Goal: Task Accomplishment & Management: Manage account settings

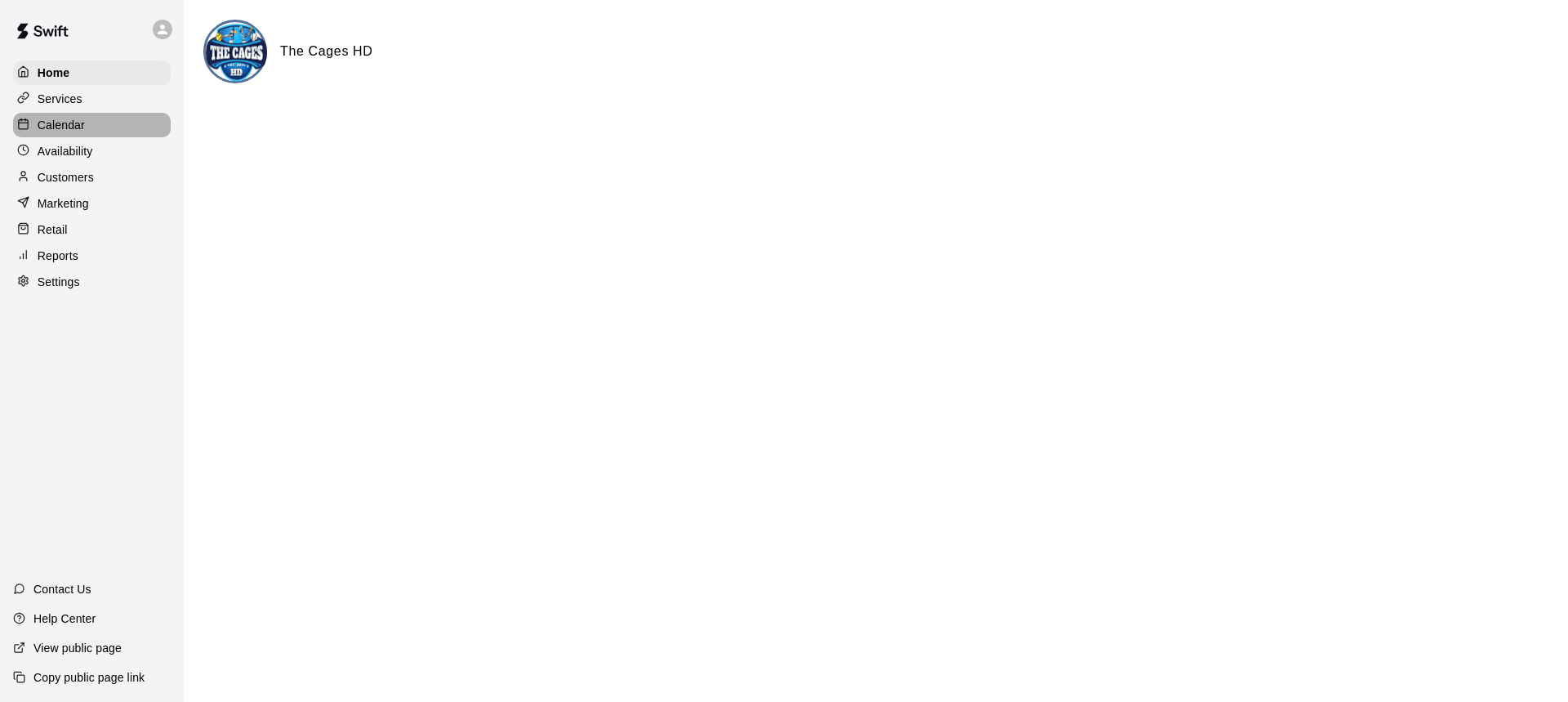
click at [62, 130] on p "Calendar" at bounding box center [61, 125] width 47 height 17
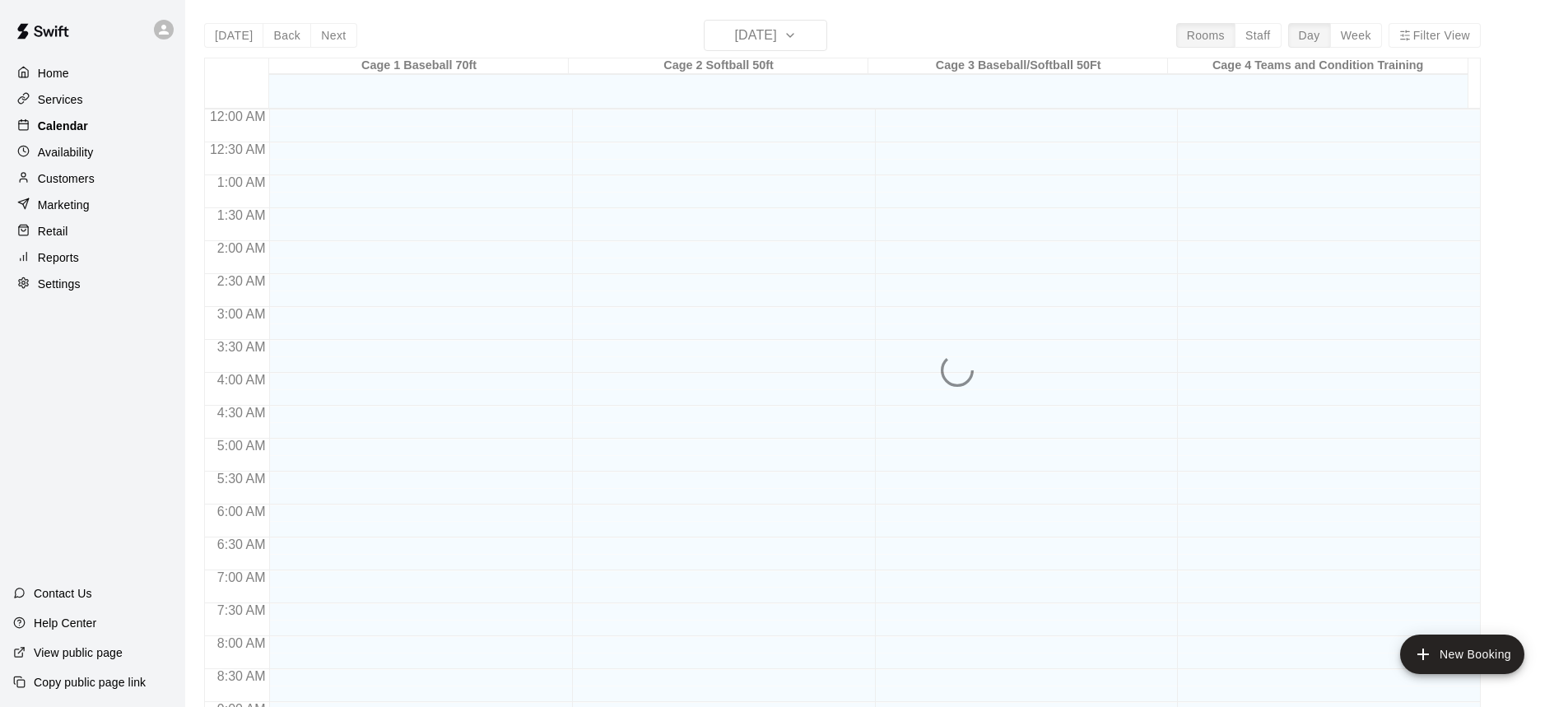
scroll to position [914, 0]
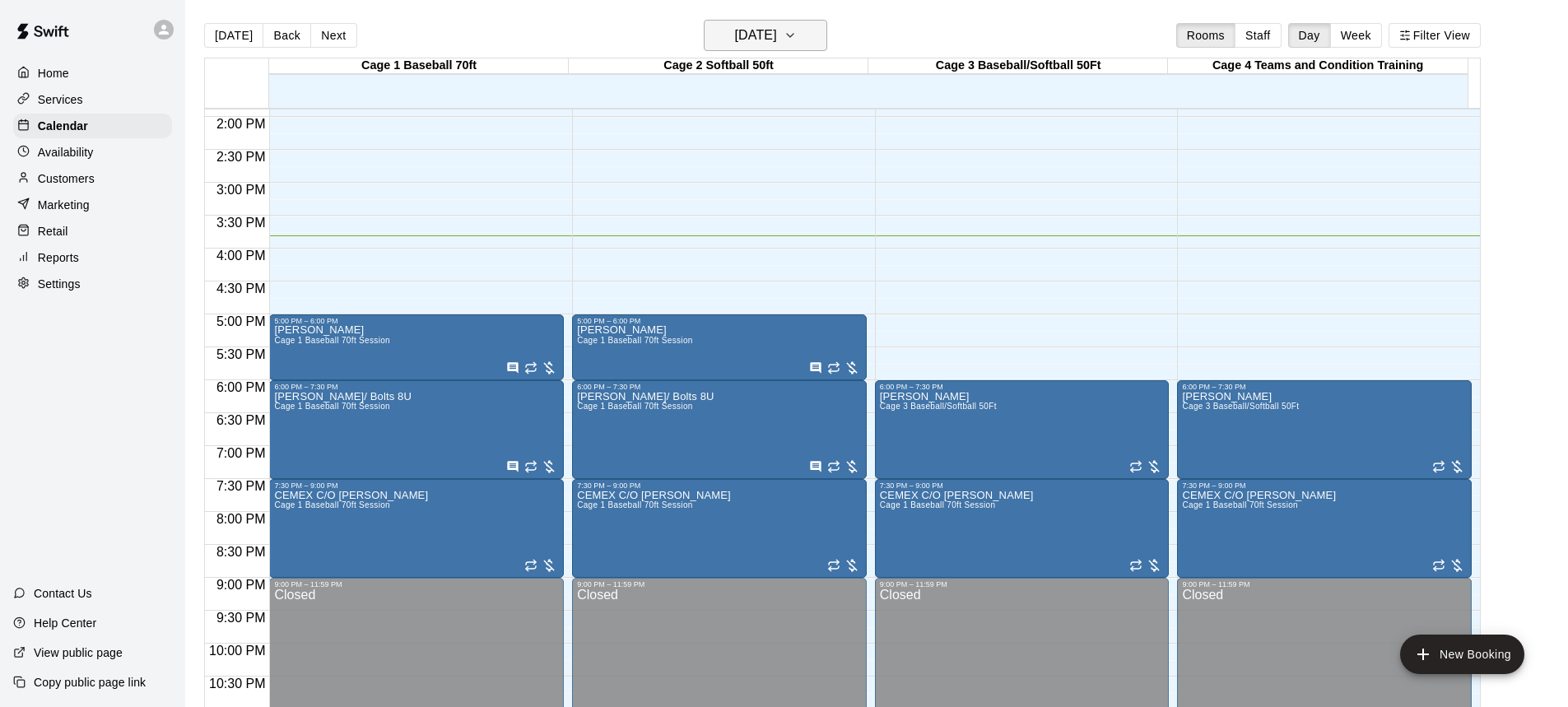
click at [797, 38] on icon "button" at bounding box center [790, 36] width 13 height 20
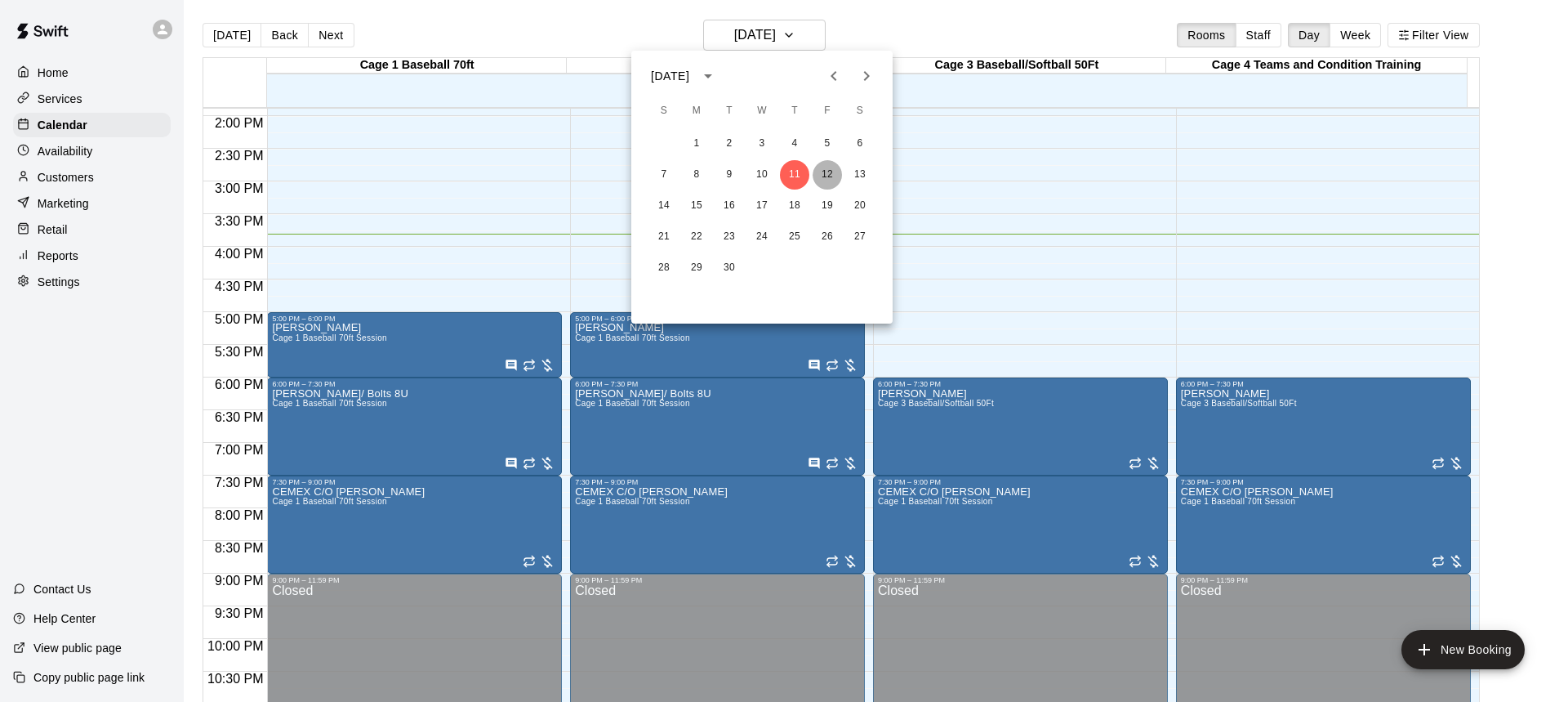
click at [825, 171] on button "12" at bounding box center [827, 175] width 29 height 29
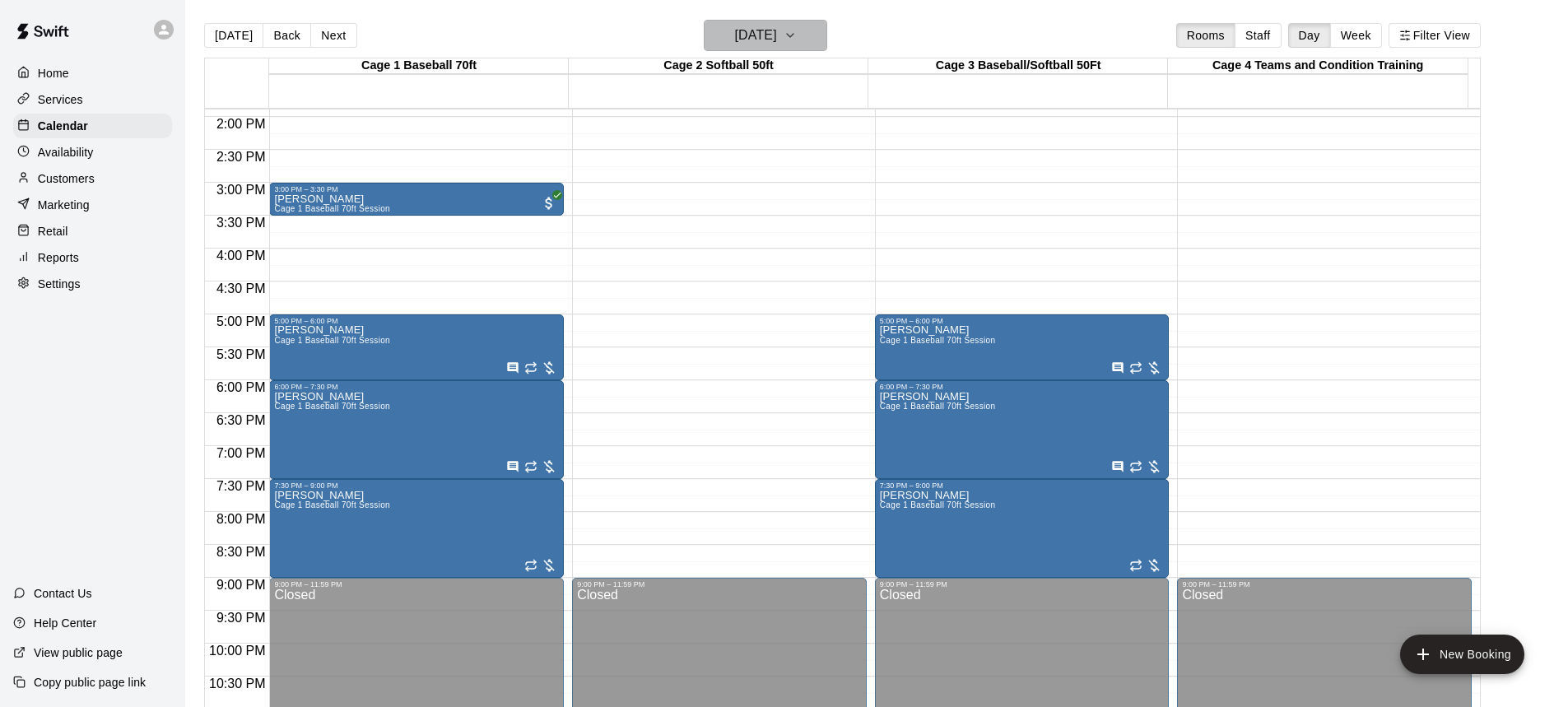
click at [797, 38] on icon "button" at bounding box center [790, 36] width 13 height 20
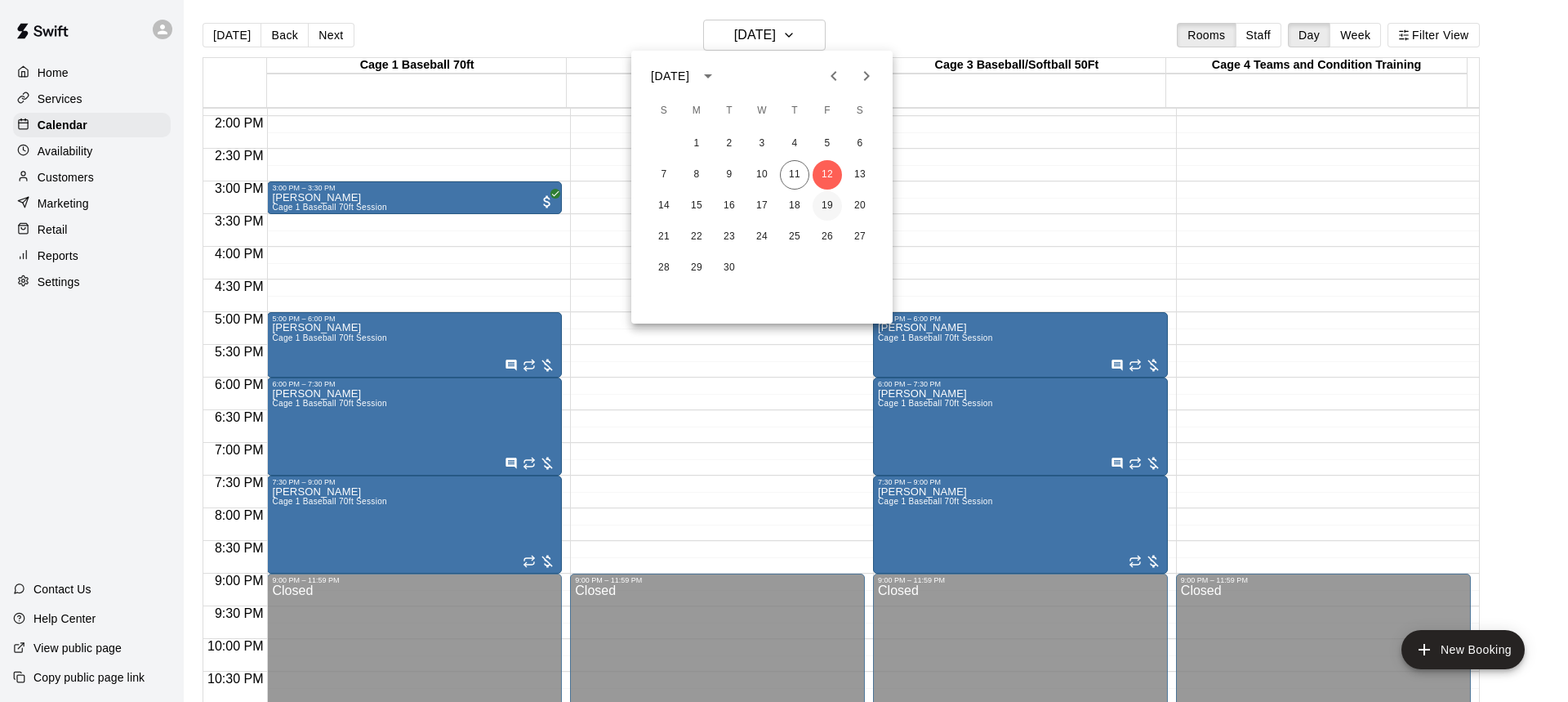
click at [828, 201] on button "19" at bounding box center [827, 206] width 29 height 29
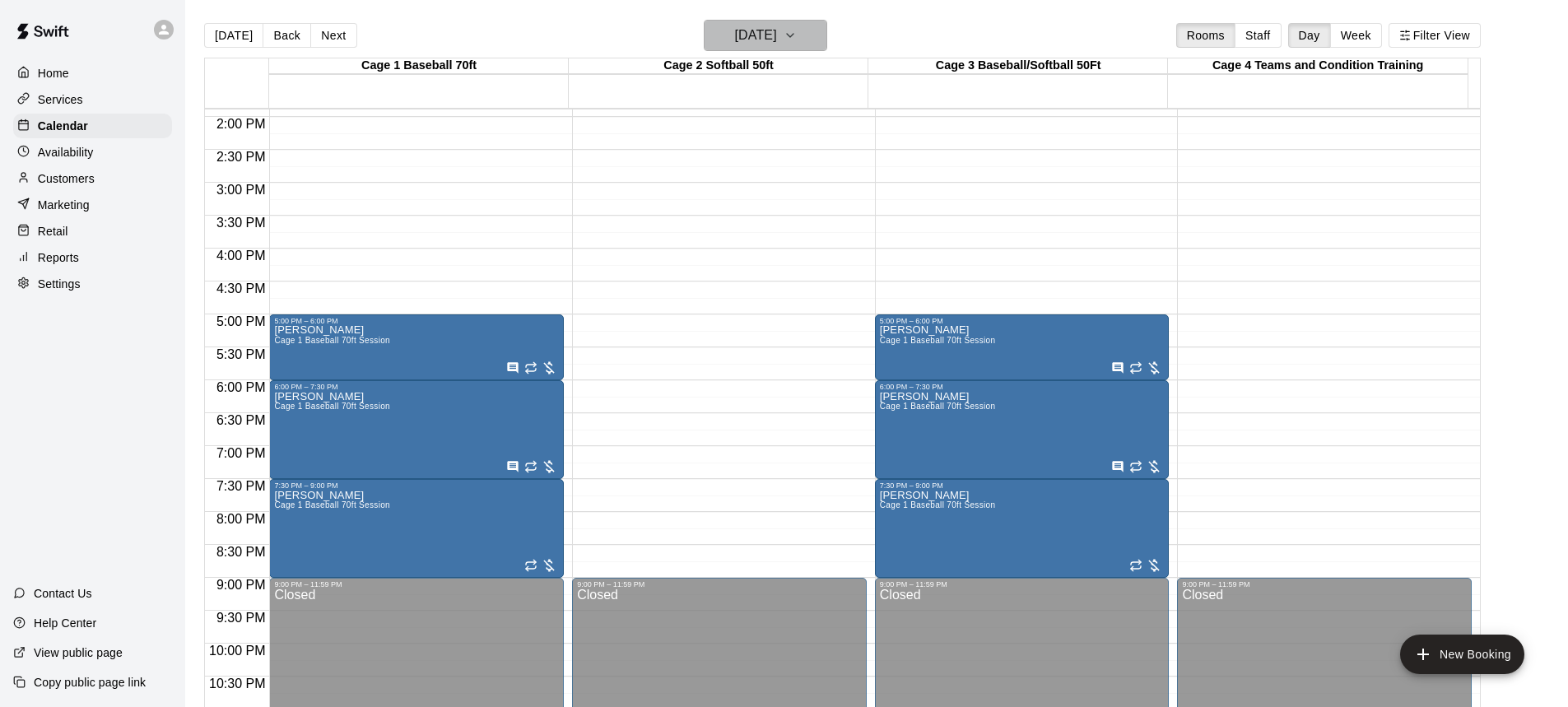
click at [794, 37] on icon "button" at bounding box center [790, 35] width 7 height 3
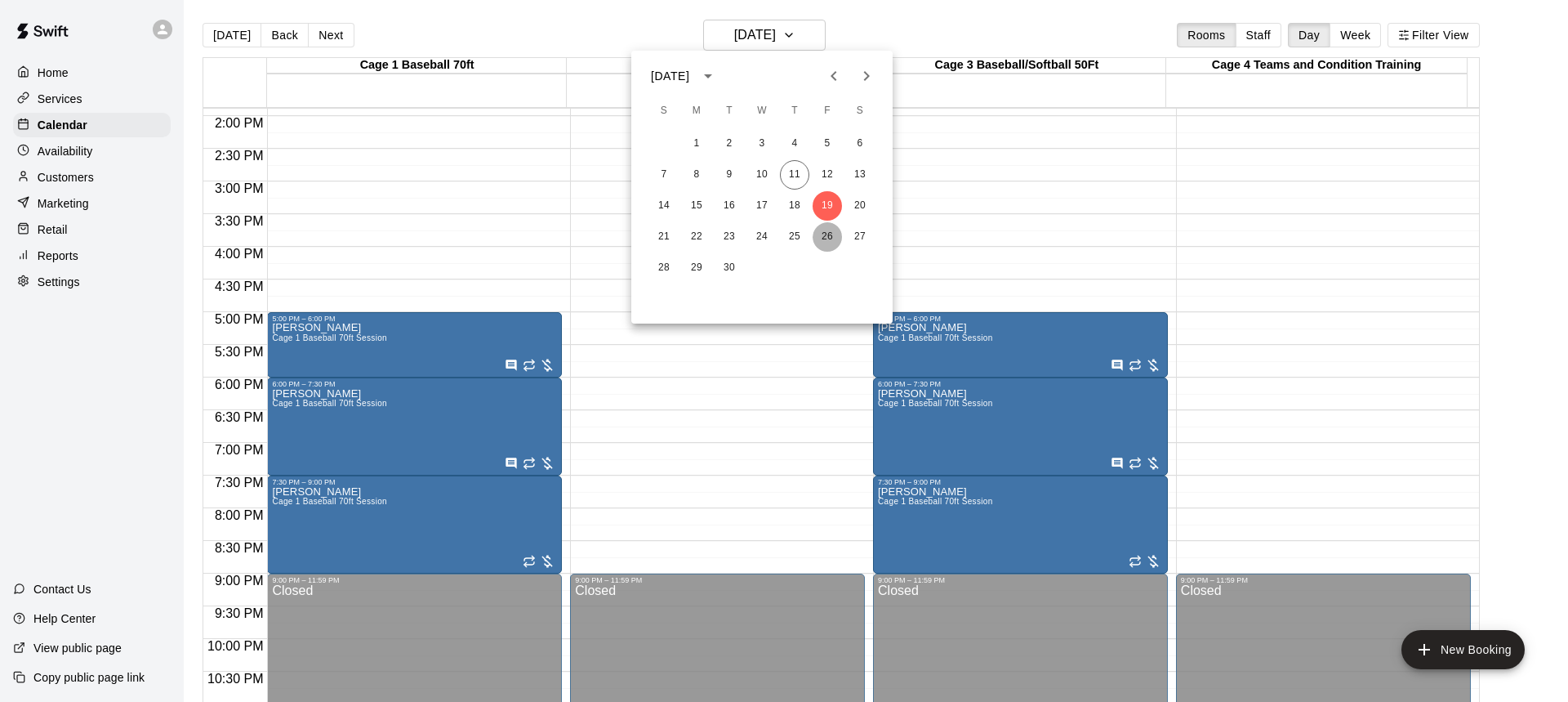
click at [824, 232] on button "26" at bounding box center [827, 237] width 29 height 29
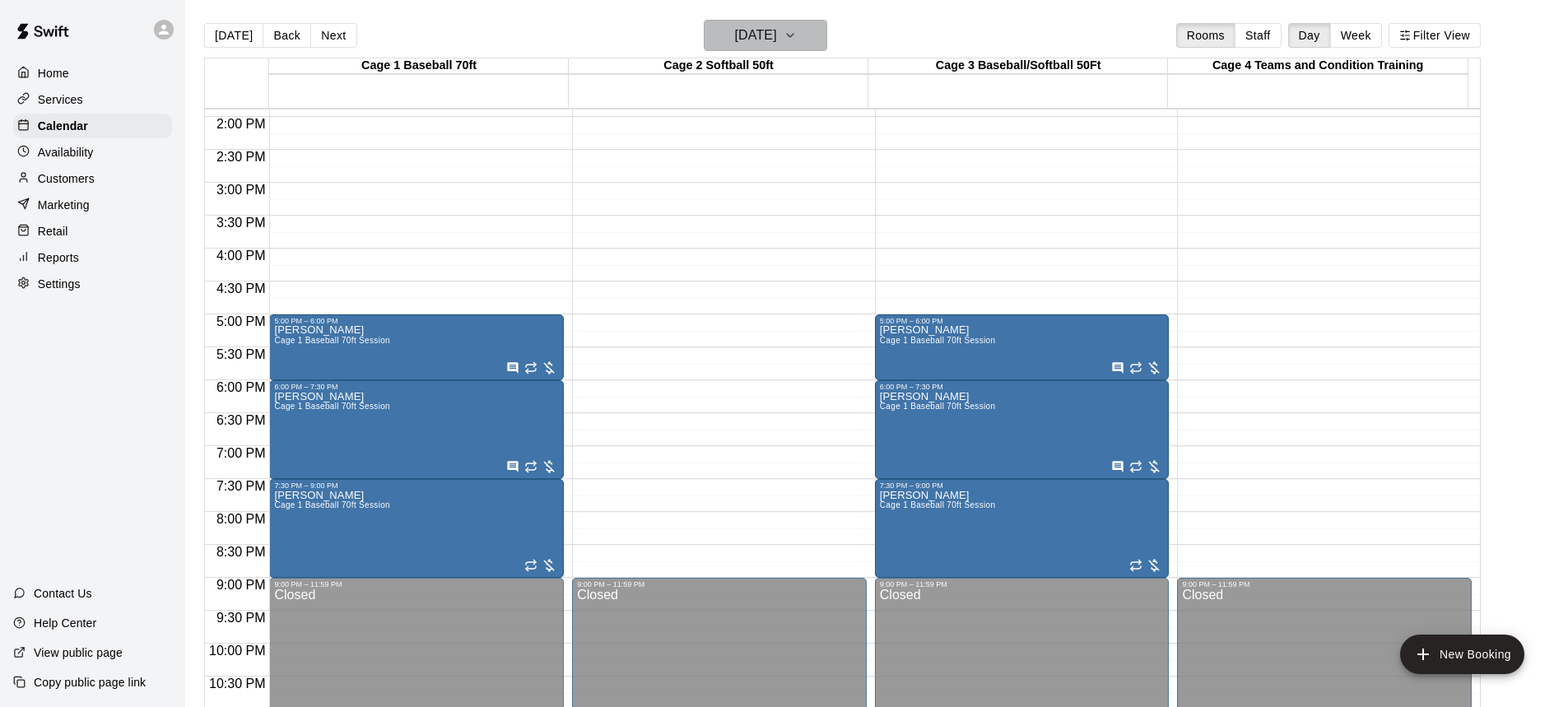
click at [797, 39] on icon "button" at bounding box center [790, 36] width 13 height 20
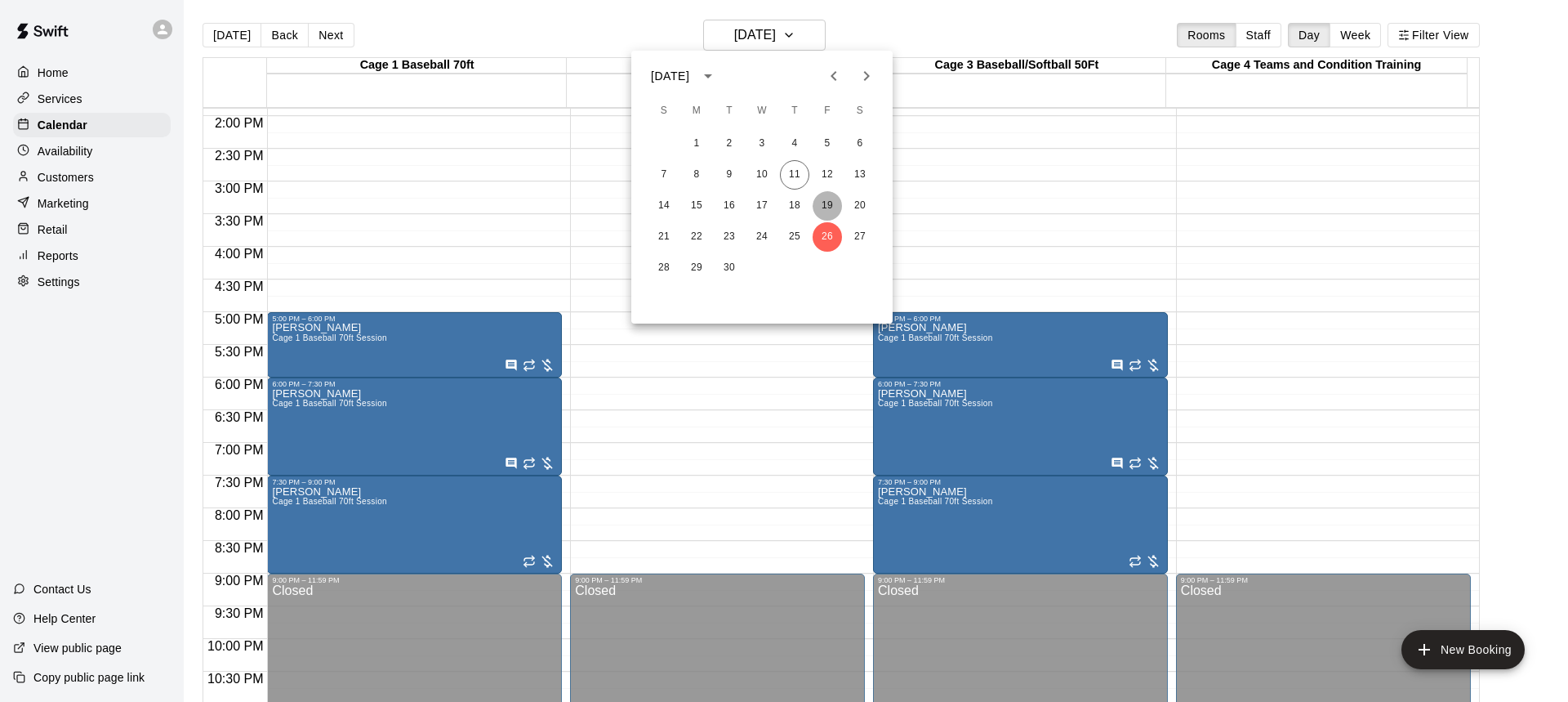
click at [832, 207] on button "19" at bounding box center [827, 206] width 29 height 29
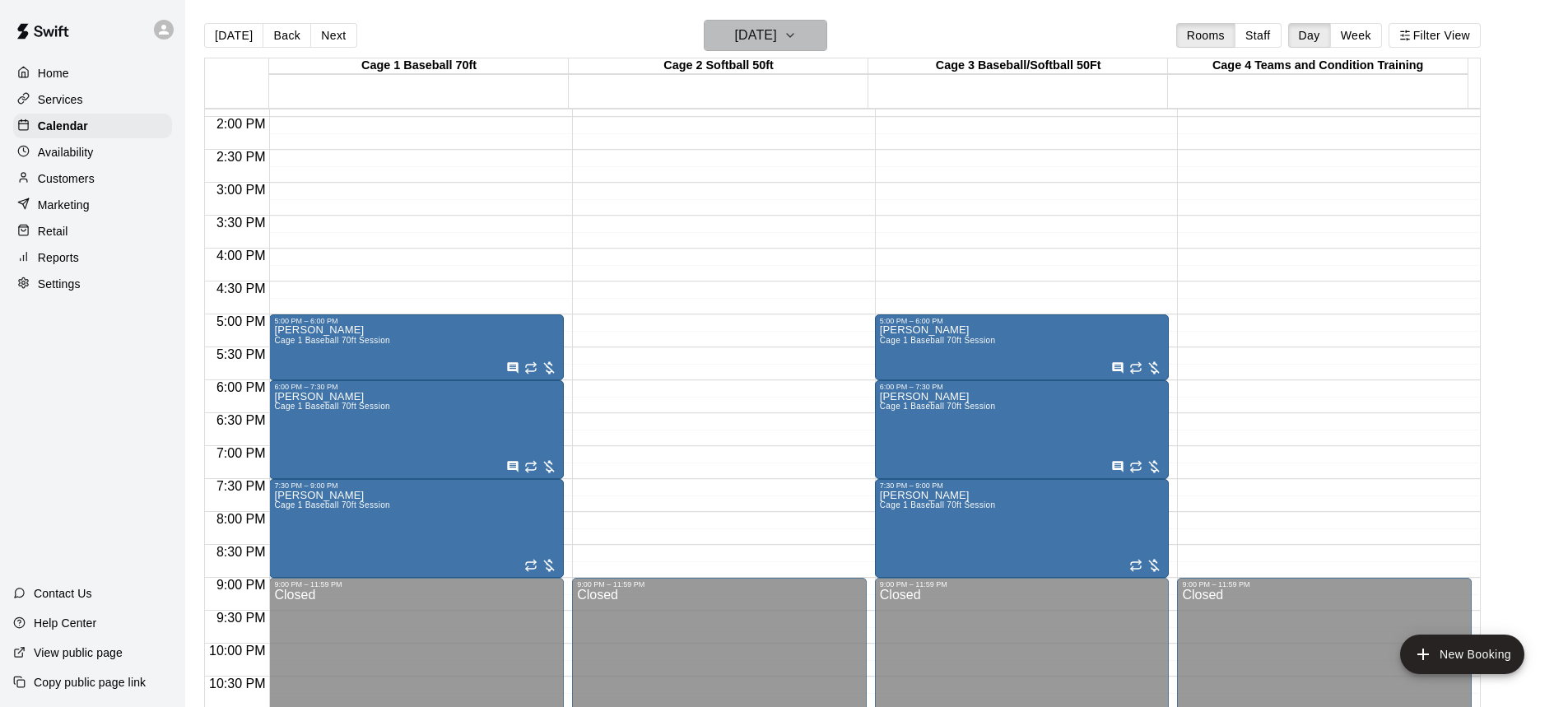
click at [797, 36] on icon "button" at bounding box center [790, 36] width 13 height 20
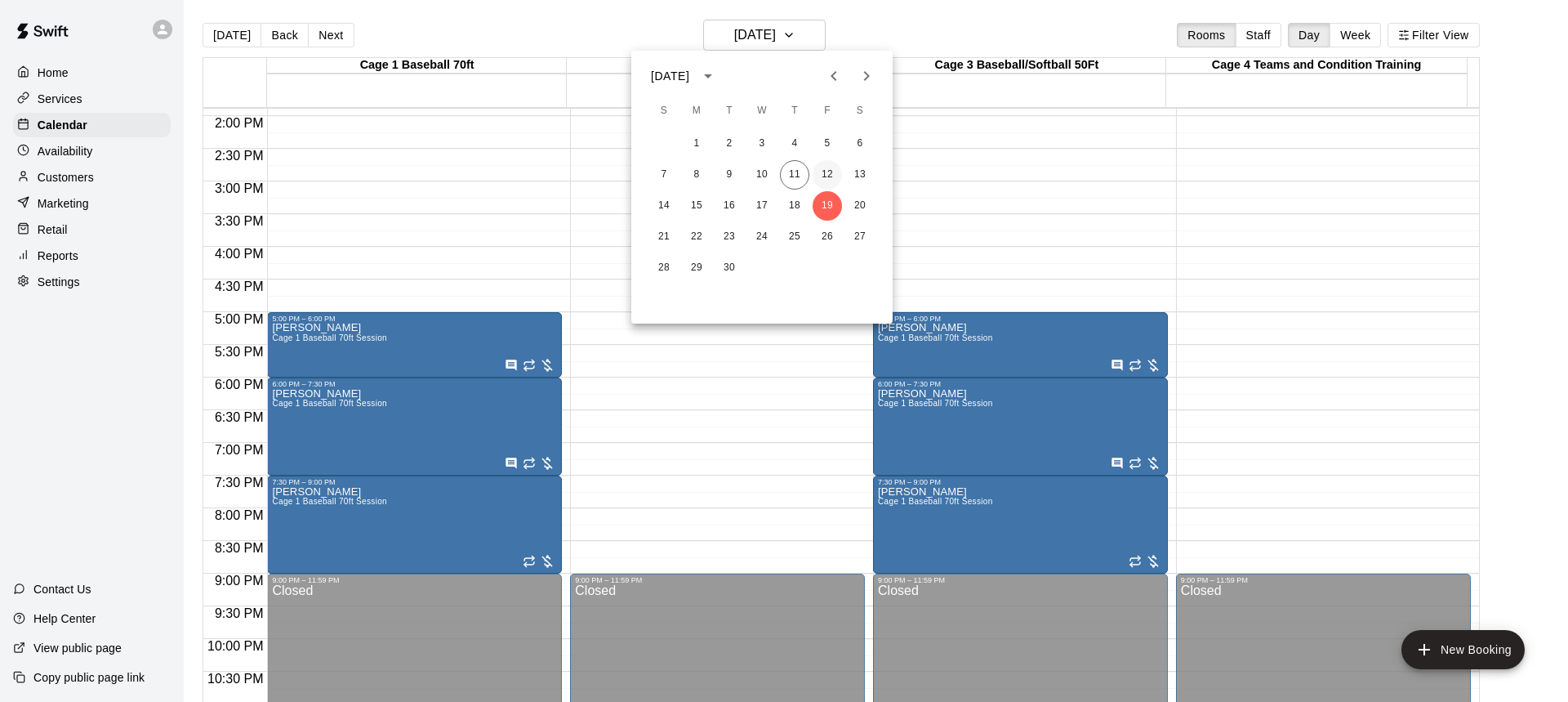
click at [827, 169] on button "12" at bounding box center [827, 175] width 29 height 29
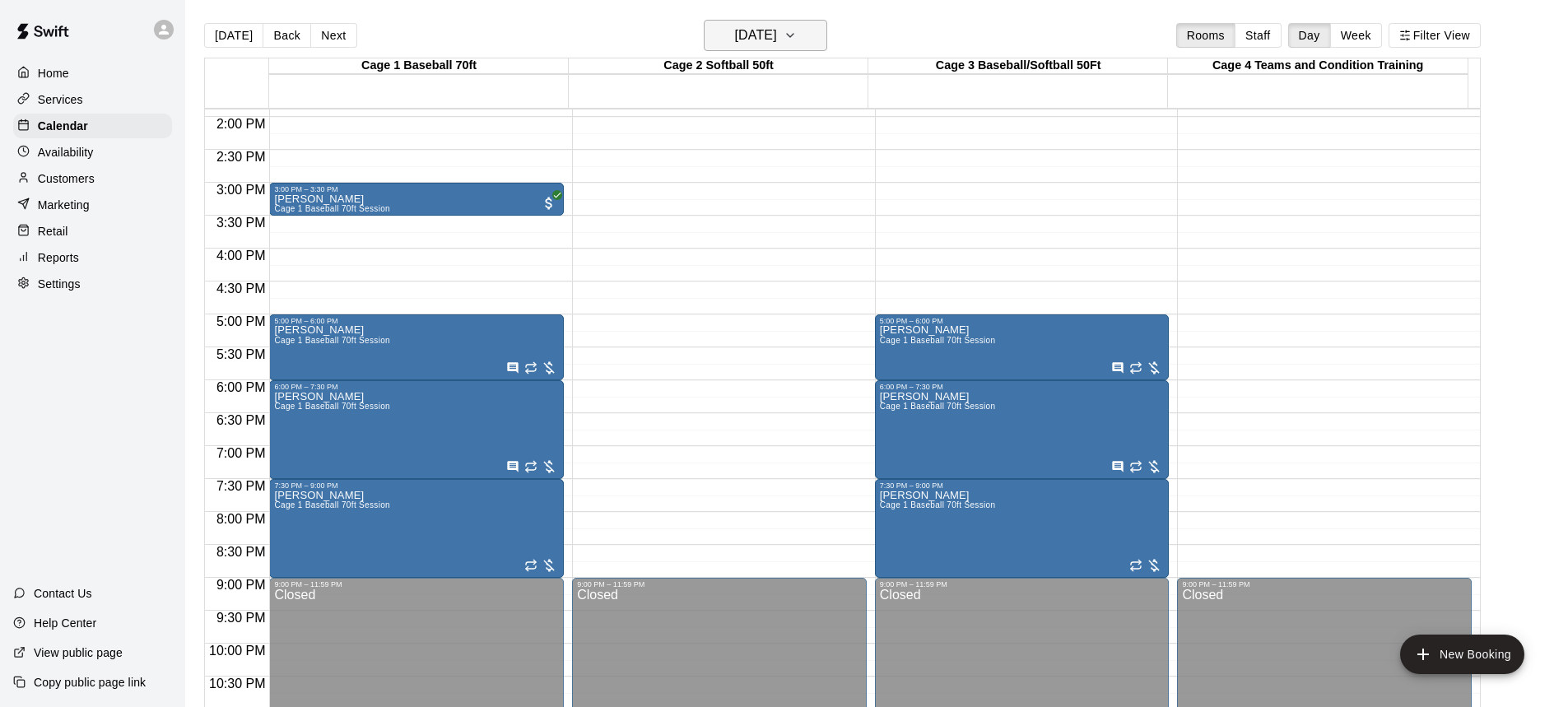
click at [823, 33] on button "[DATE]" at bounding box center [765, 36] width 123 height 32
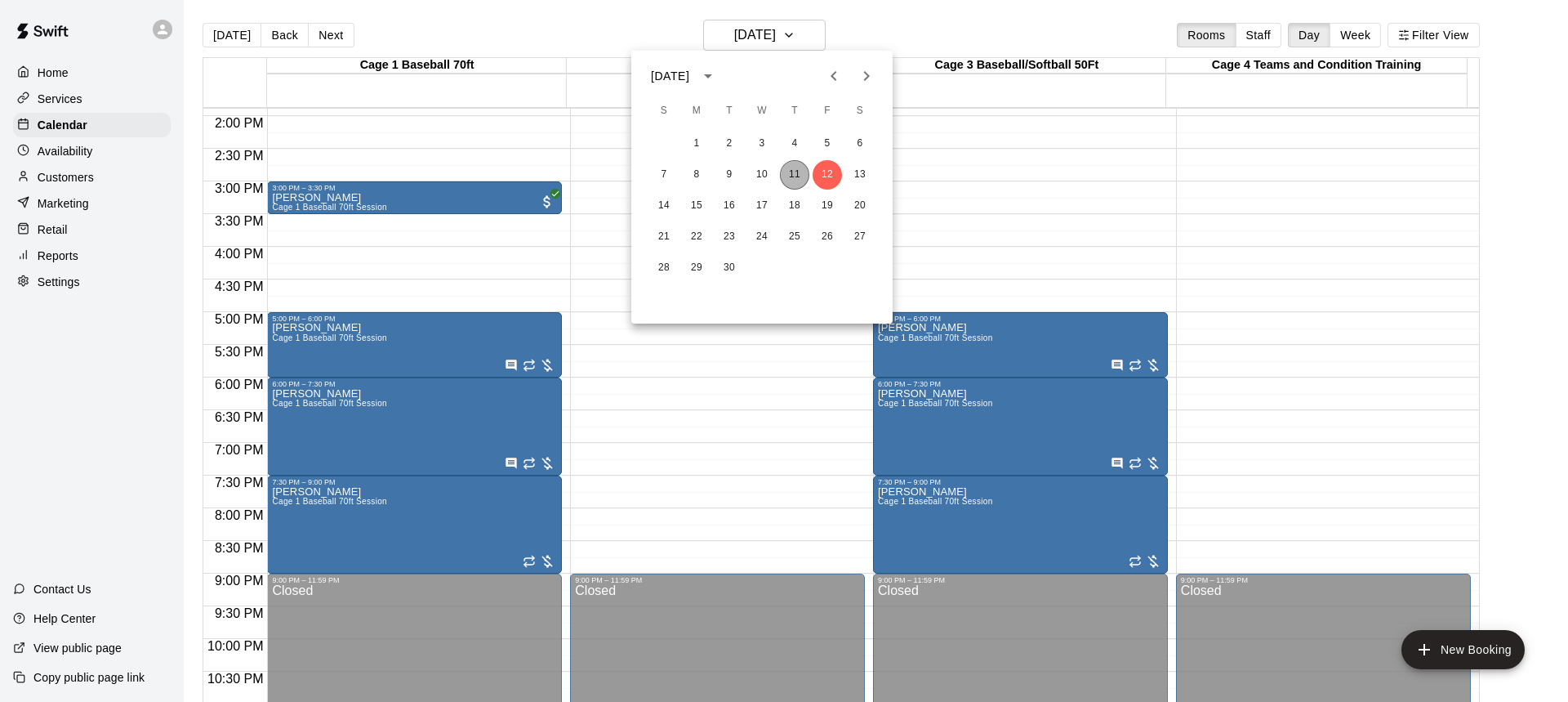
click at [793, 176] on button "11" at bounding box center [795, 175] width 29 height 29
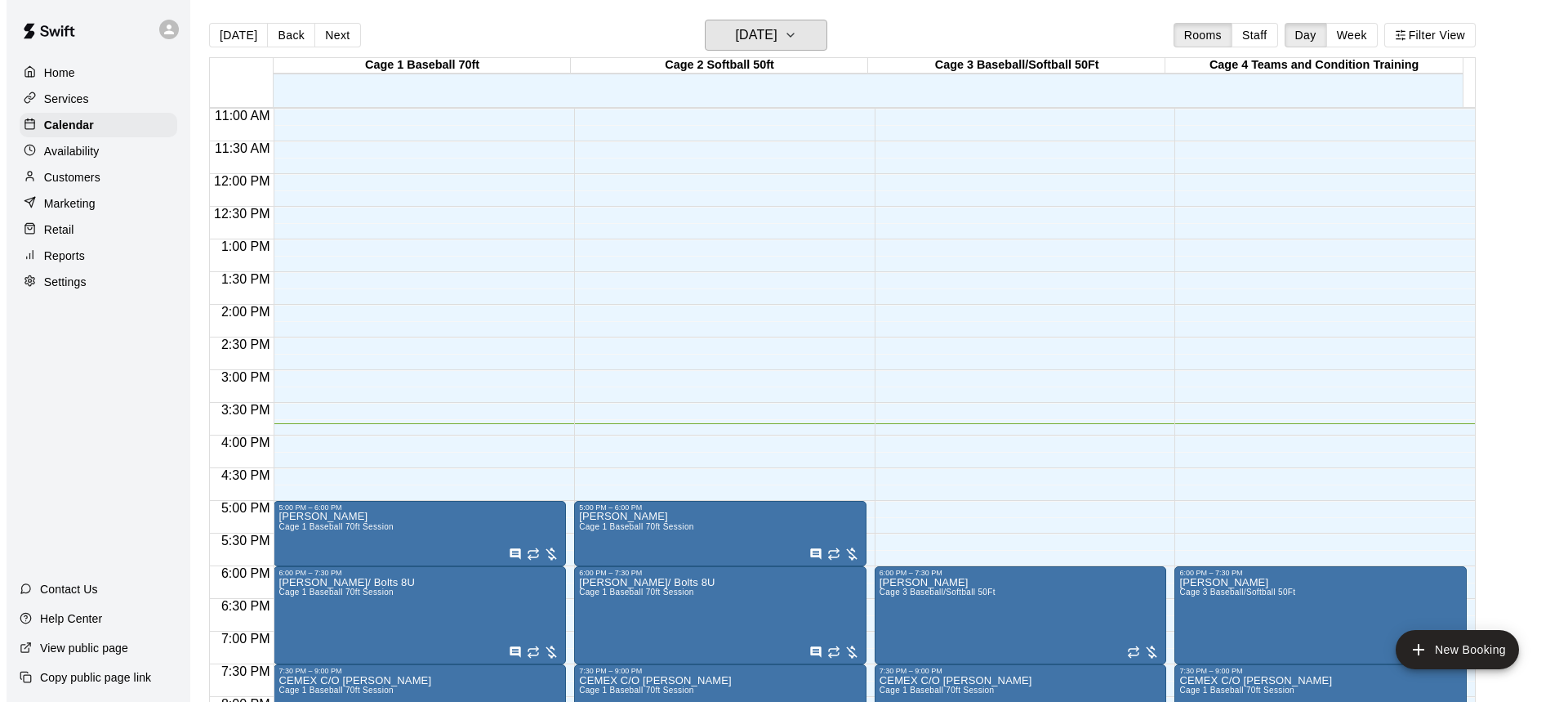
scroll to position [827, 0]
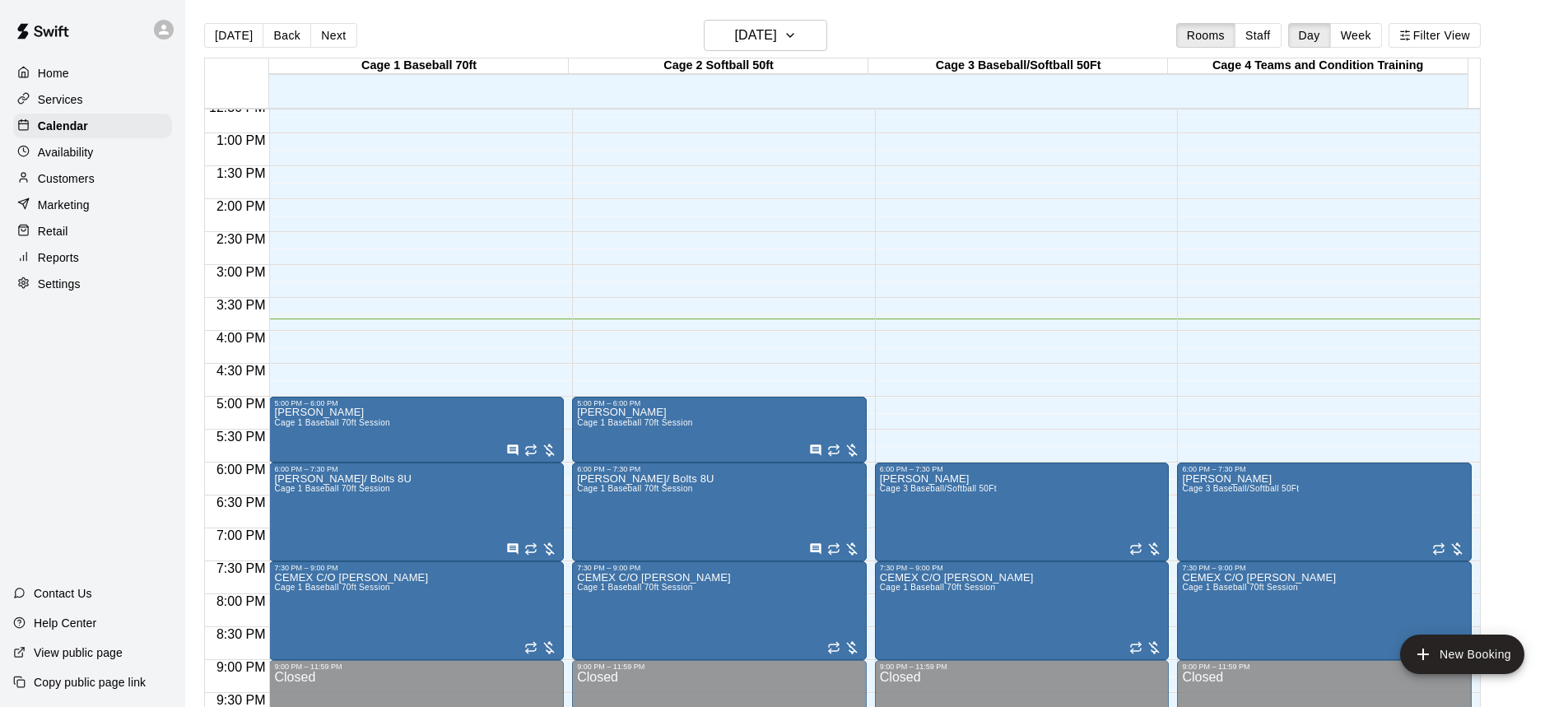
click at [68, 74] on p "Home" at bounding box center [53, 73] width 32 height 17
